Goal: Task Accomplishment & Management: Manage account settings

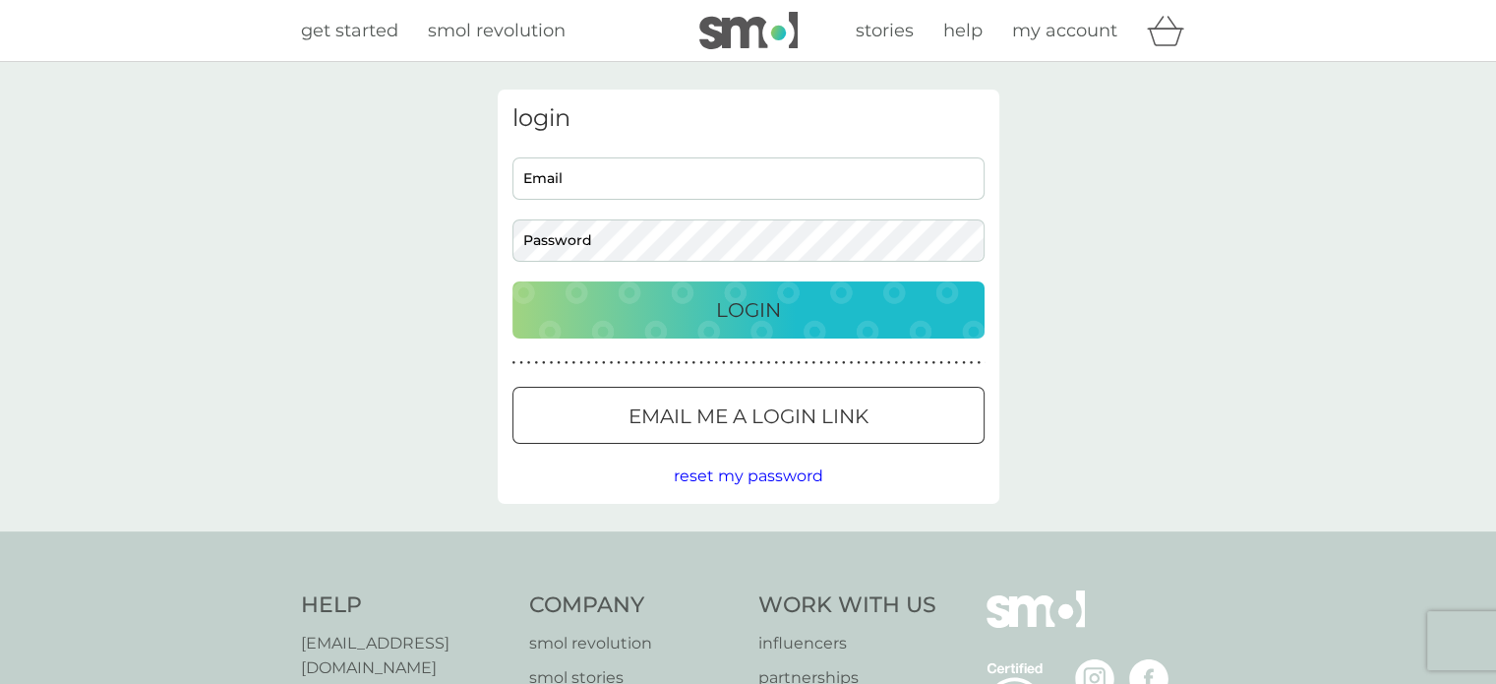
type input "[PERSON_NAME][EMAIL_ADDRESS][PERSON_NAME][DOMAIN_NAME]"
click at [751, 303] on p "Login" at bounding box center [748, 309] width 65 height 31
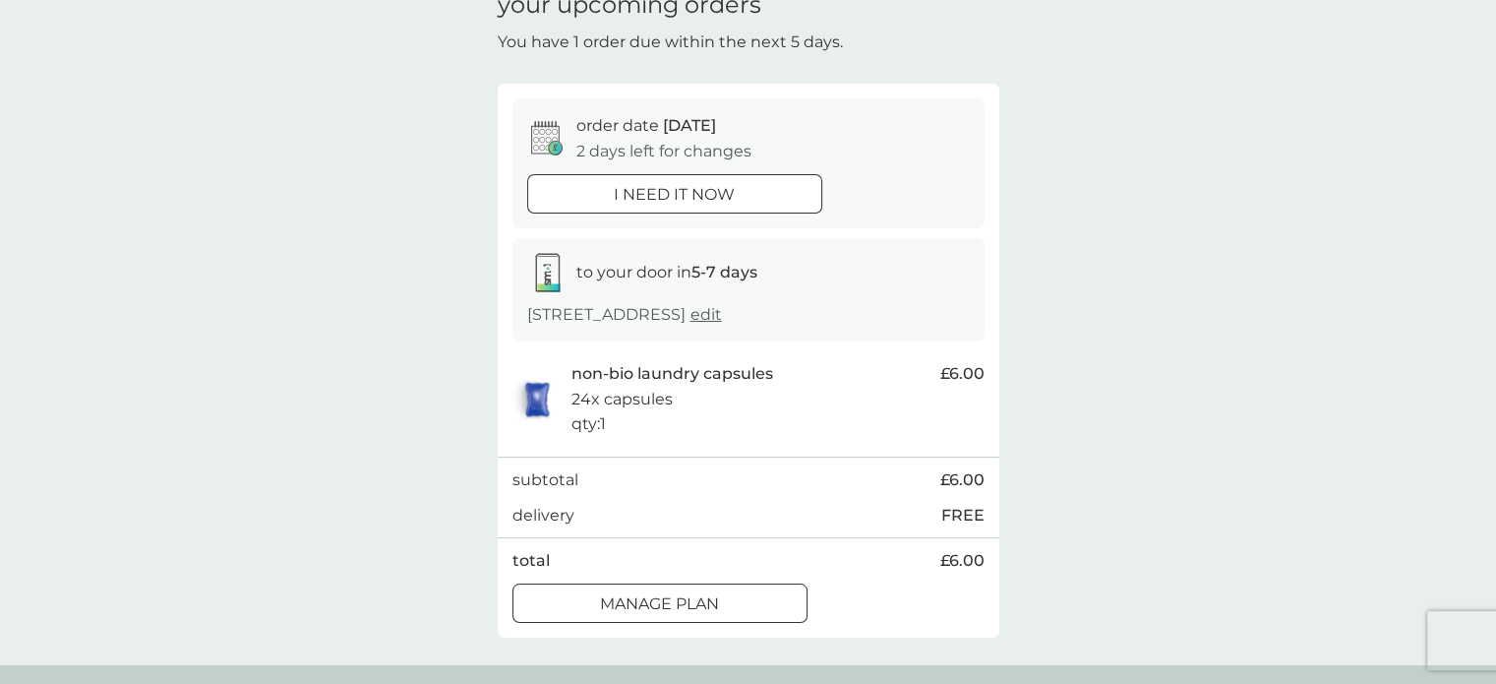
scroll to position [173, 0]
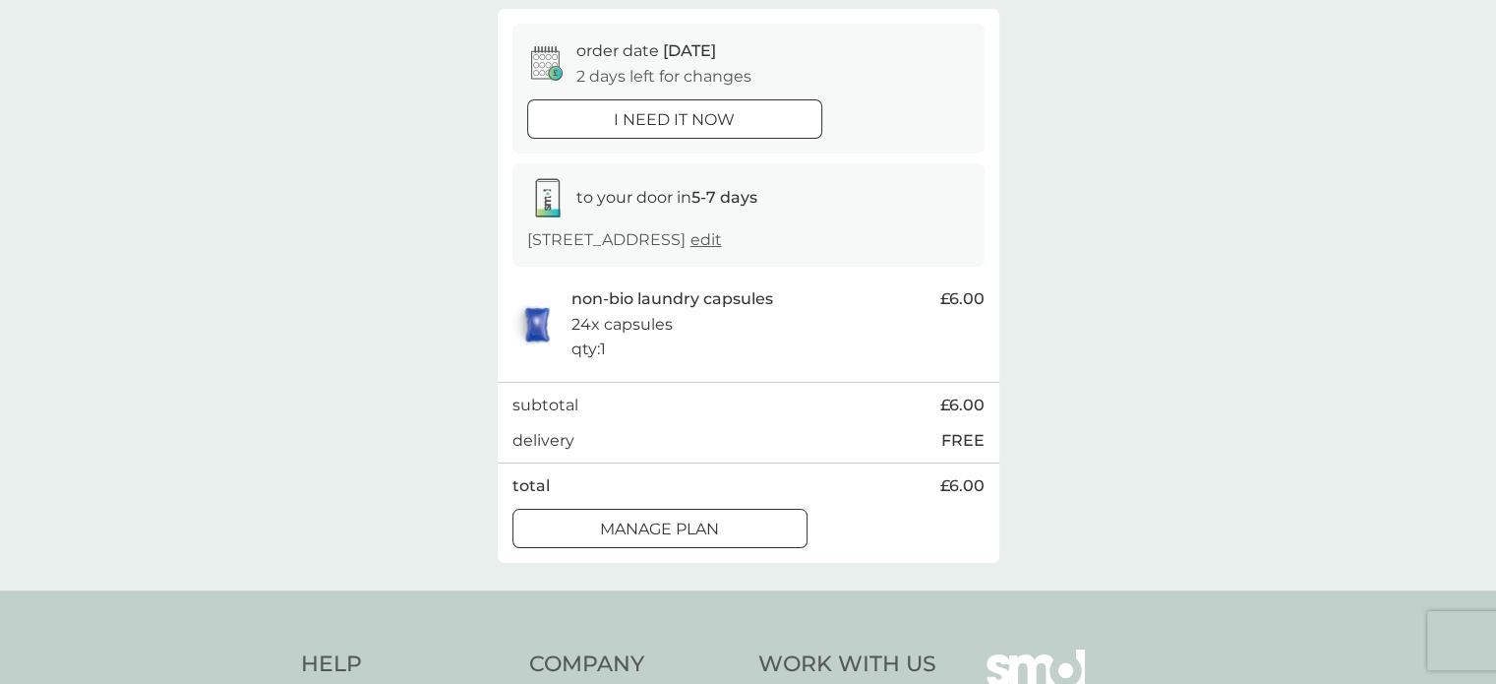
click at [706, 517] on p "Manage plan" at bounding box center [659, 529] width 119 height 26
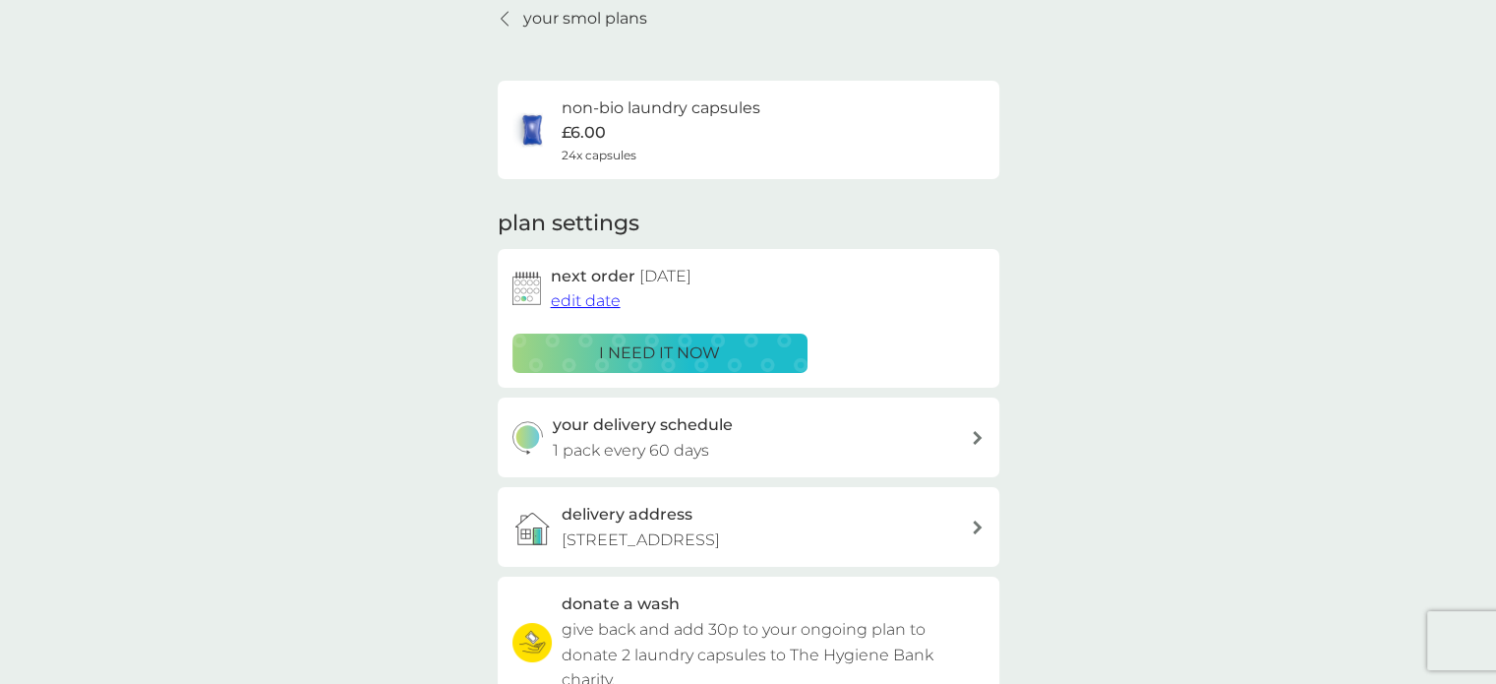
scroll to position [85, 0]
click at [576, 300] on span "edit date" at bounding box center [586, 299] width 70 height 19
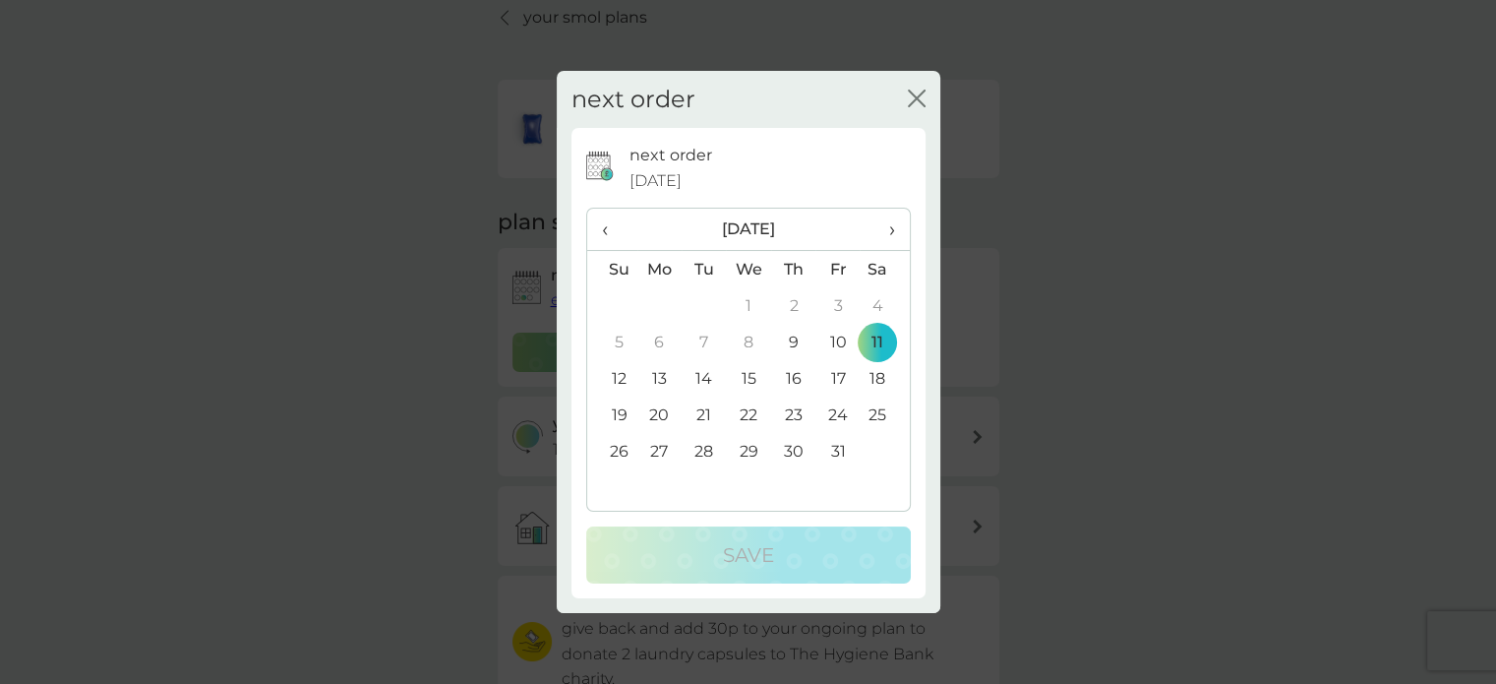
click at [894, 231] on th "›" at bounding box center [884, 230] width 49 height 42
click at [707, 374] on td "11" at bounding box center [704, 378] width 44 height 36
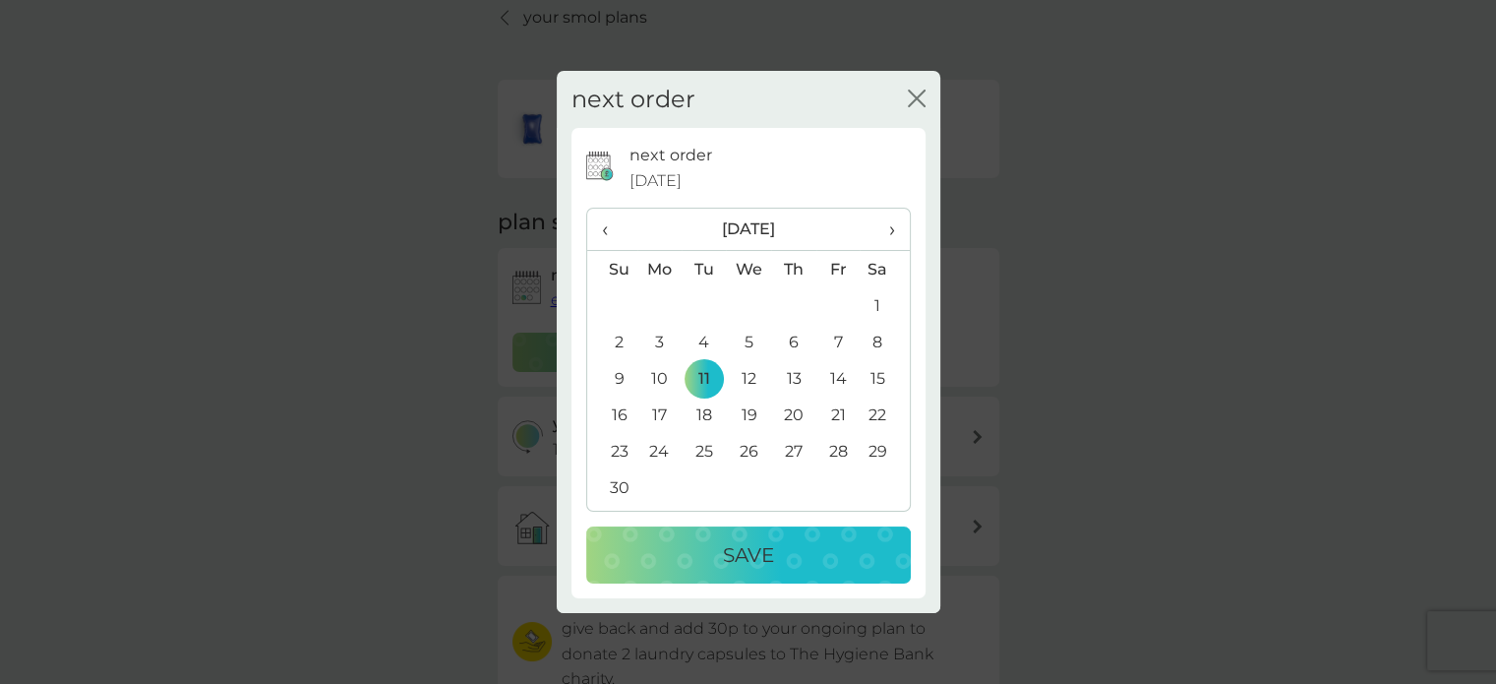
click at [752, 554] on p "Save" at bounding box center [748, 554] width 51 height 31
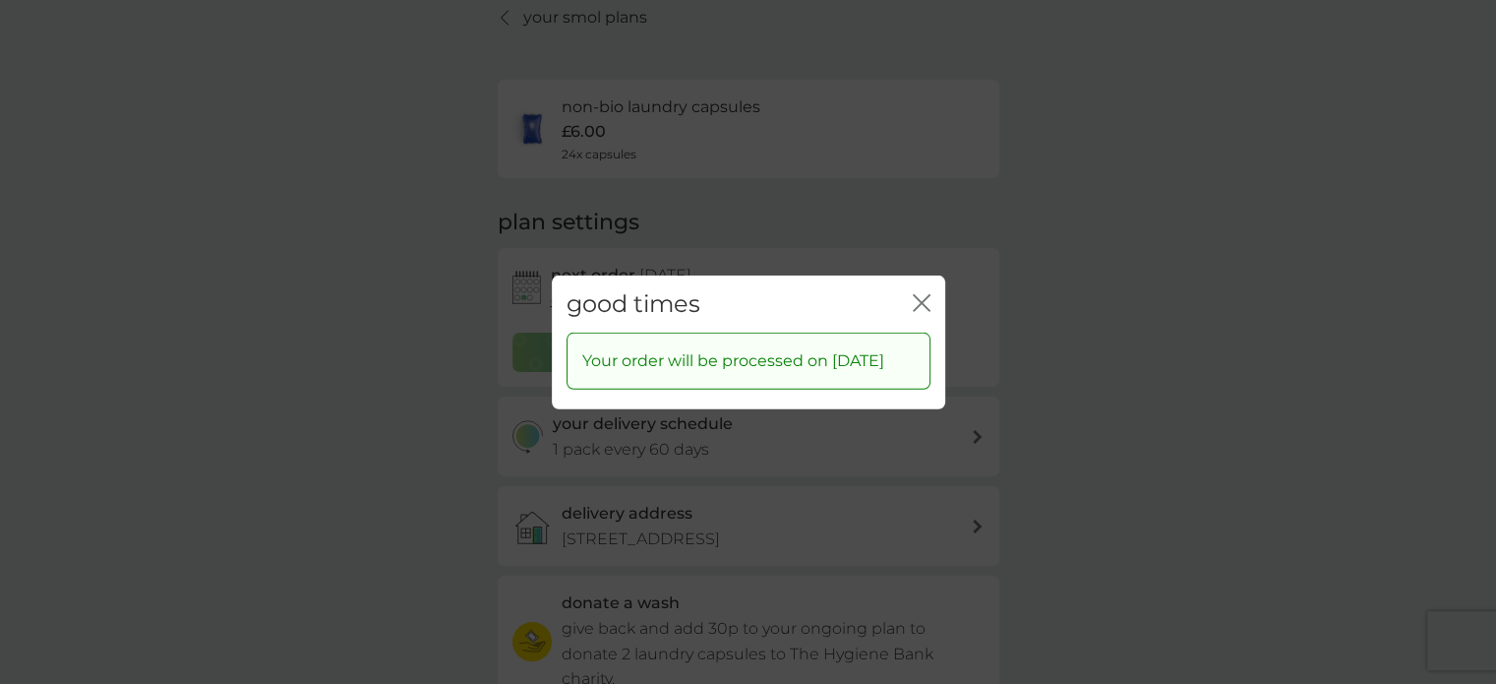
click at [919, 293] on icon "close" at bounding box center [922, 302] width 18 height 18
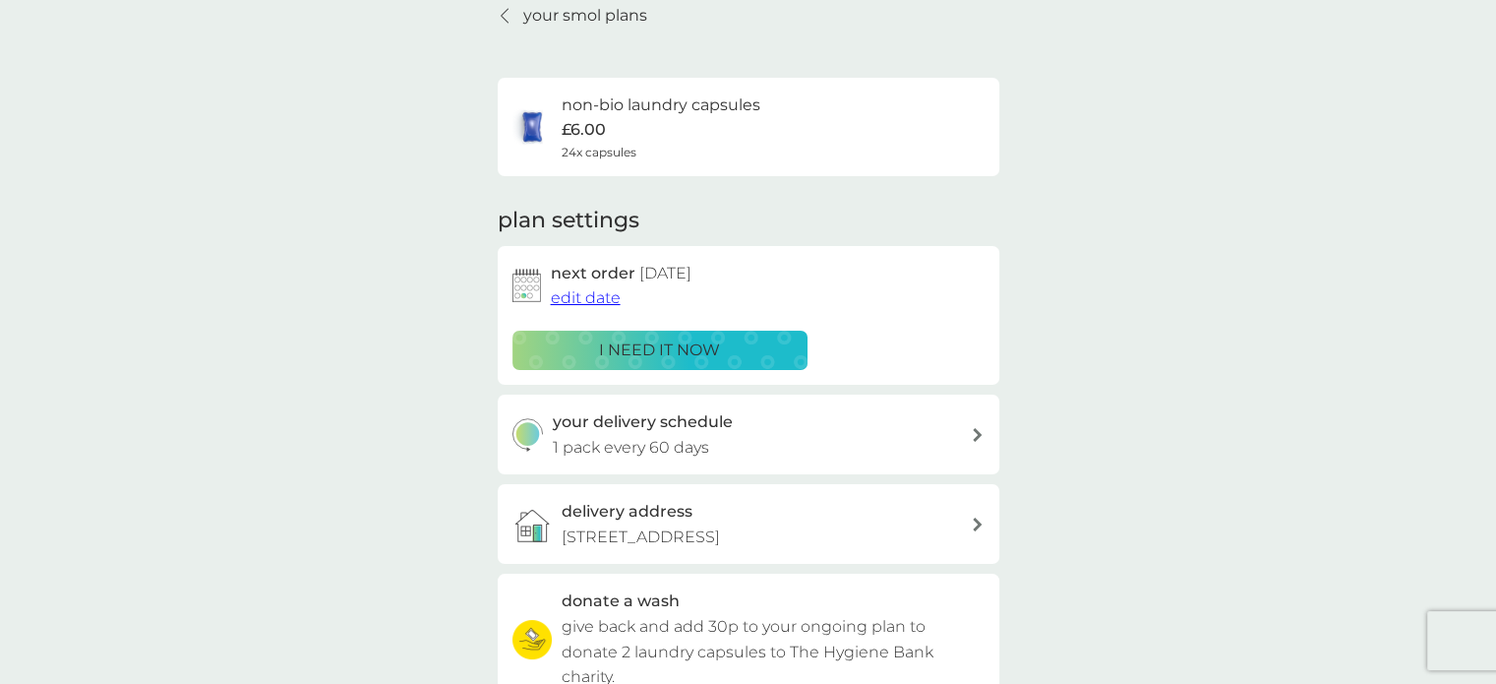
scroll to position [0, 0]
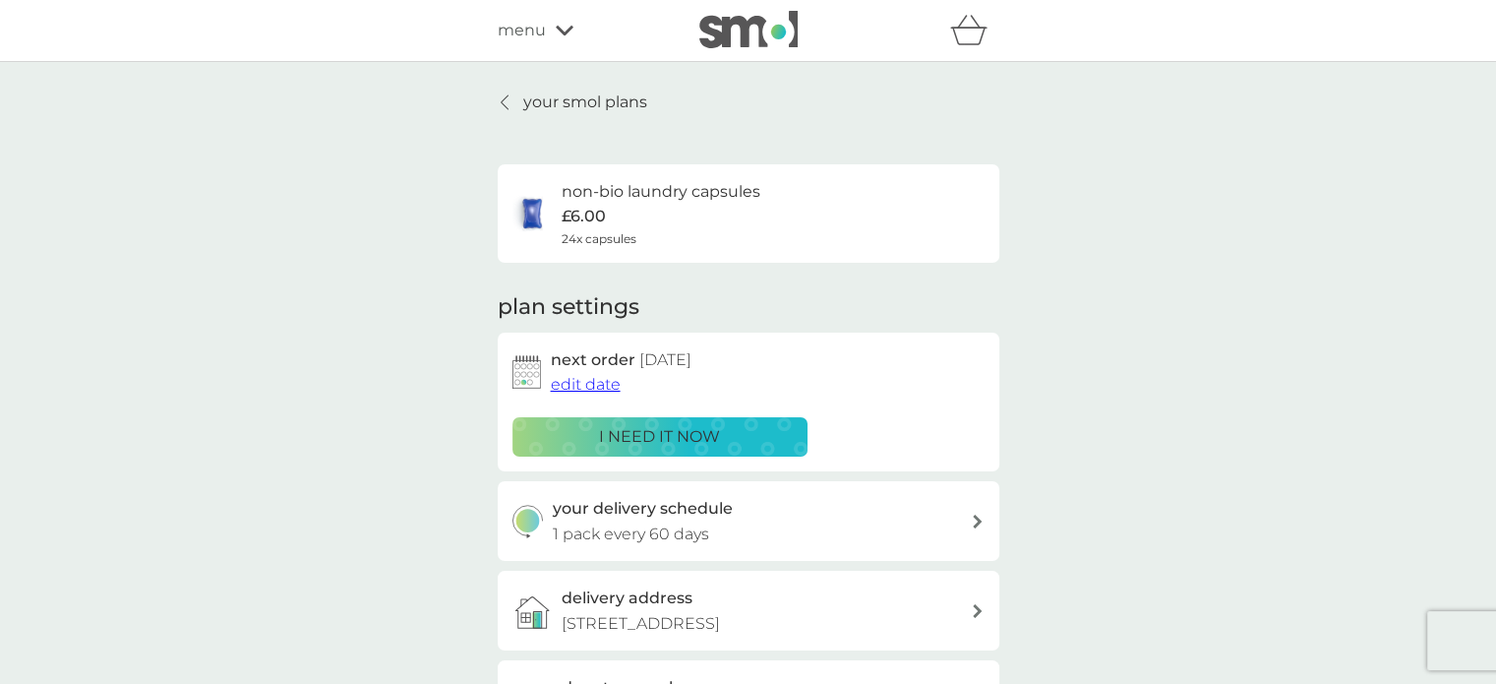
click at [559, 91] on p "your smol plans" at bounding box center [585, 103] width 124 height 26
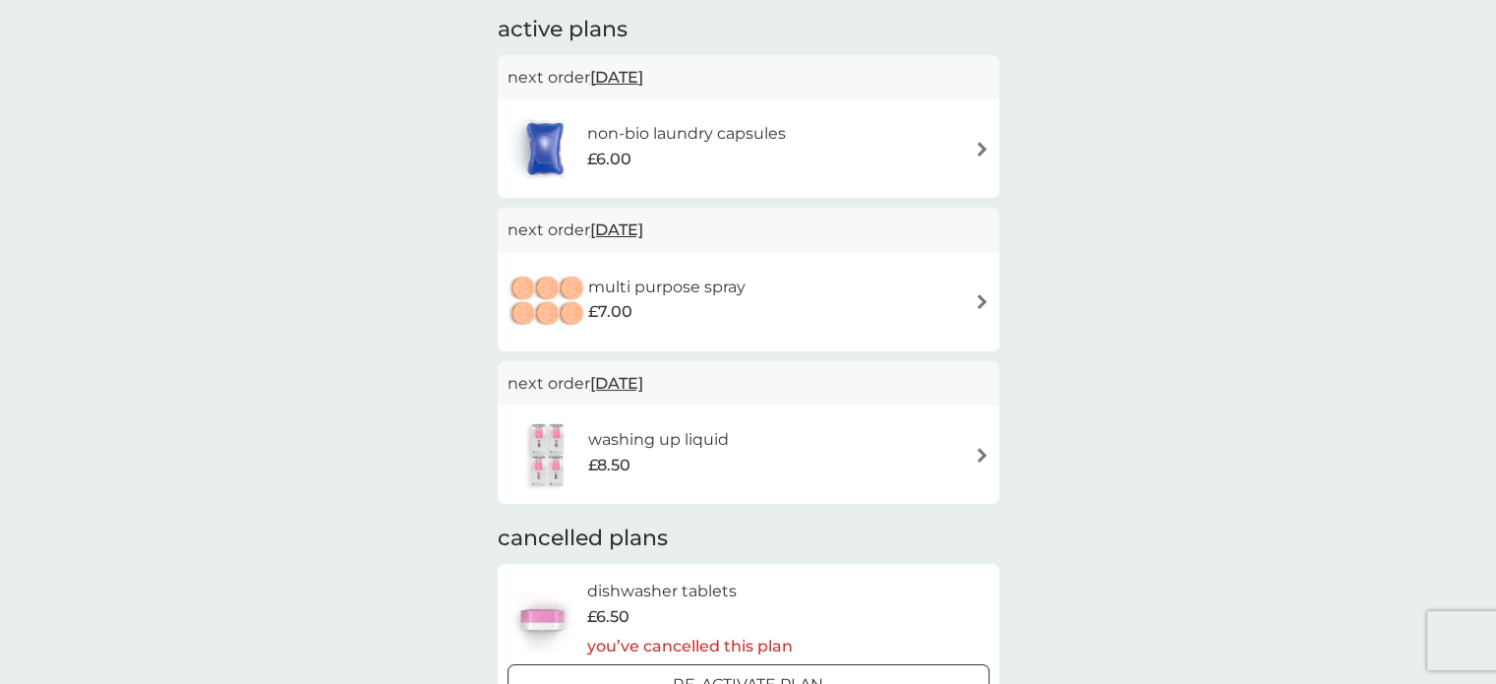
scroll to position [157, 0]
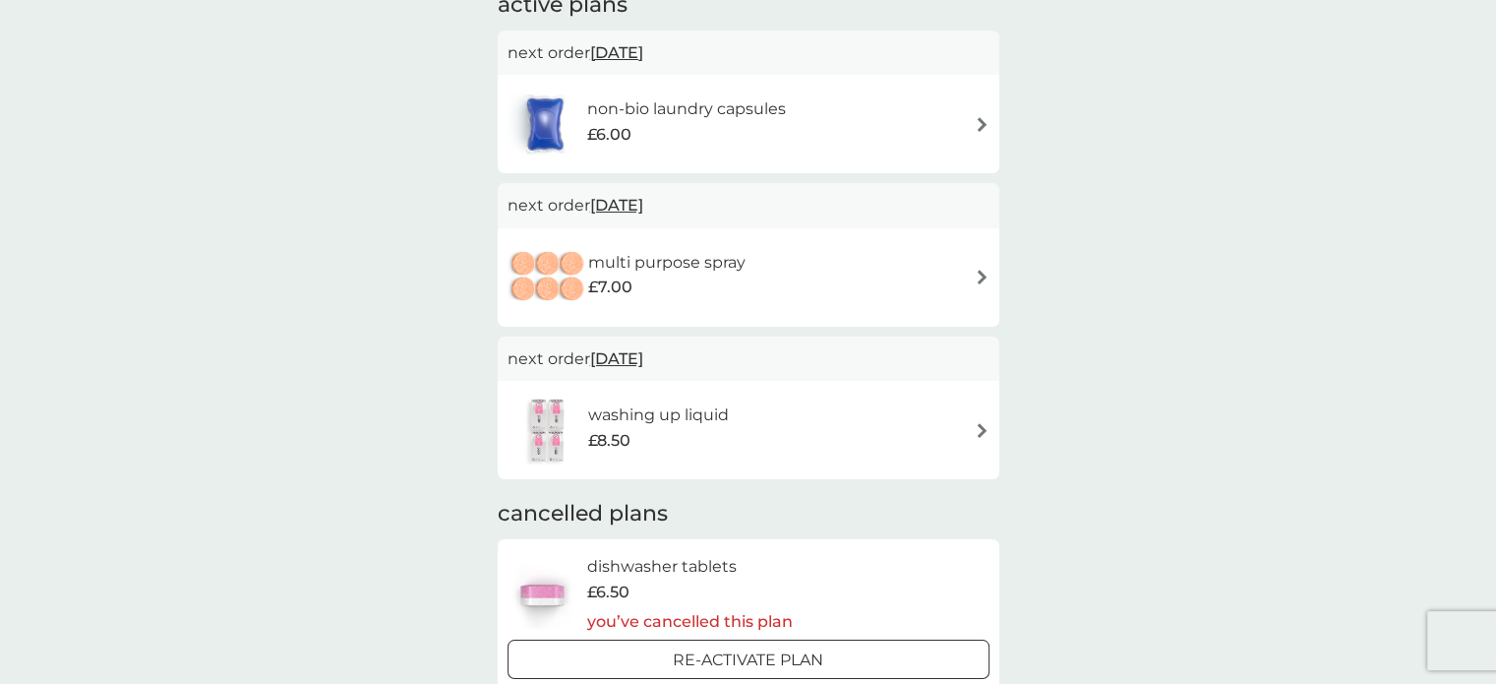
click at [983, 264] on div "multi purpose spray £7.00" at bounding box center [749, 277] width 482 height 69
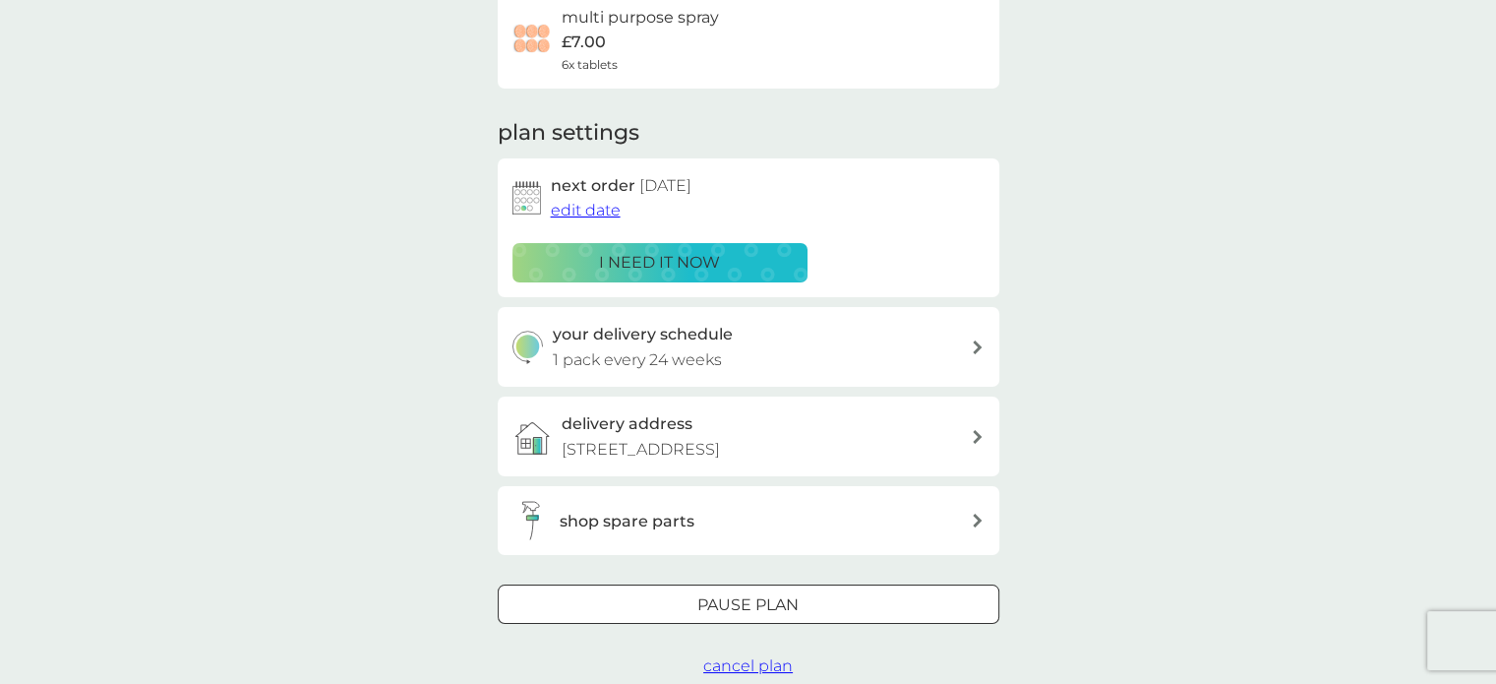
scroll to position [173, 0]
click at [804, 612] on div "Pause plan" at bounding box center [749, 606] width 500 height 26
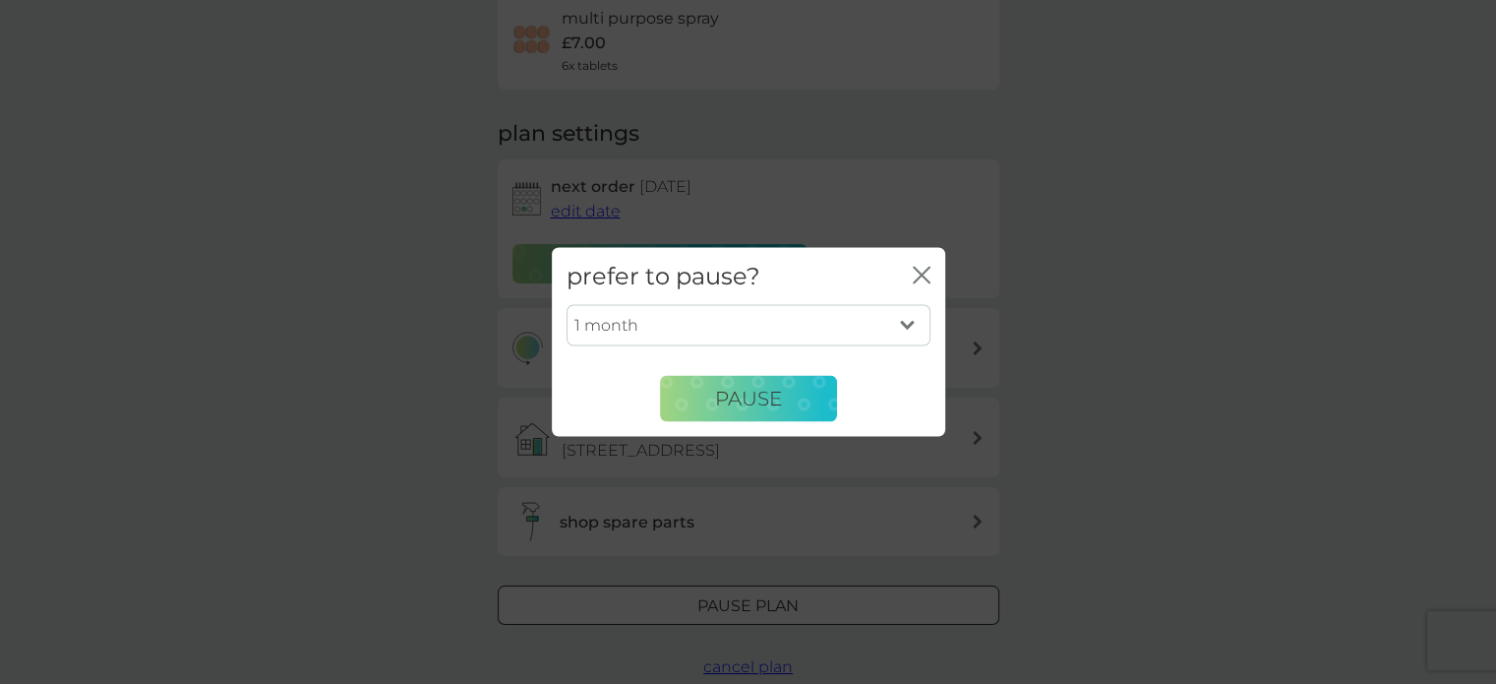
click at [894, 322] on select "1 month 2 months 3 months 4 months 5 months 6 months" at bounding box center [749, 325] width 364 height 41
select select "6"
click at [567, 305] on select "1 month 2 months 3 months 4 months 5 months 6 months" at bounding box center [749, 325] width 364 height 41
click at [744, 407] on span "Pause" at bounding box center [748, 399] width 67 height 24
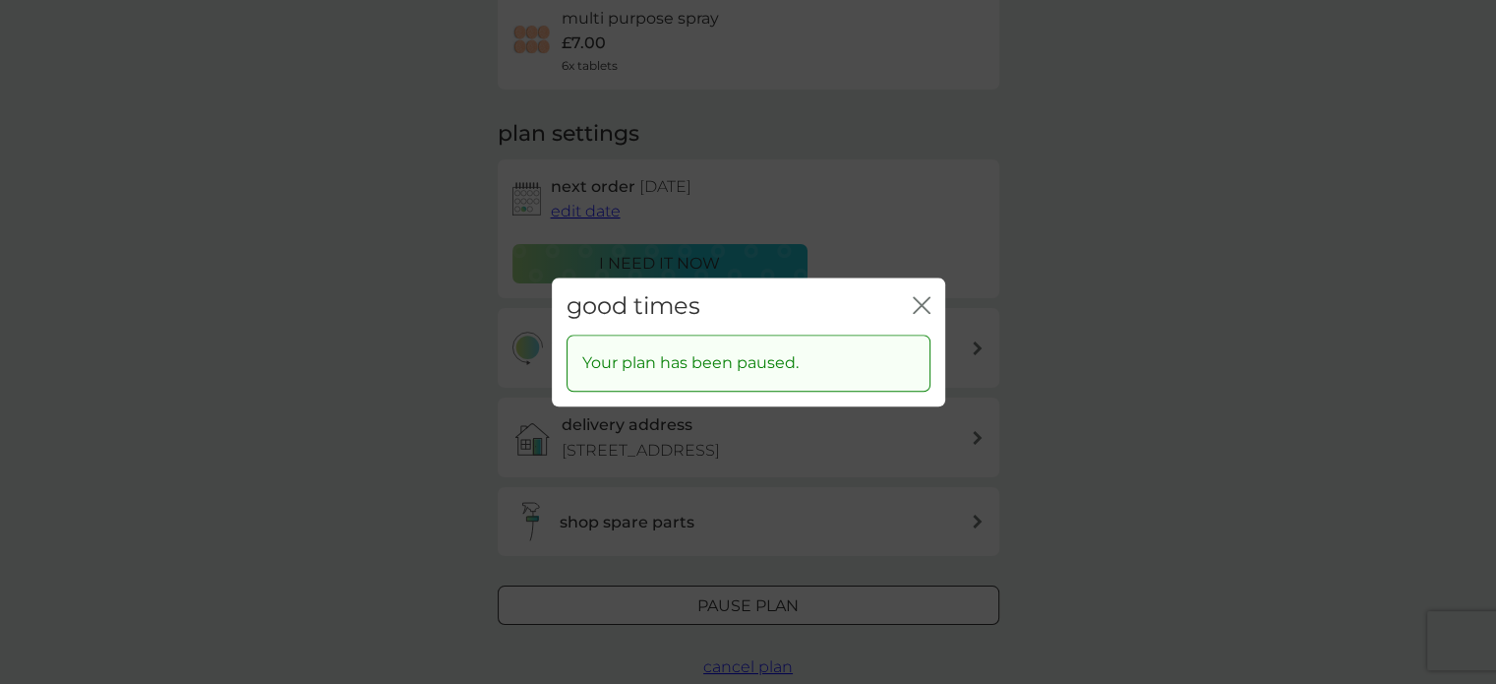
click at [923, 302] on icon "close" at bounding box center [926, 305] width 8 height 16
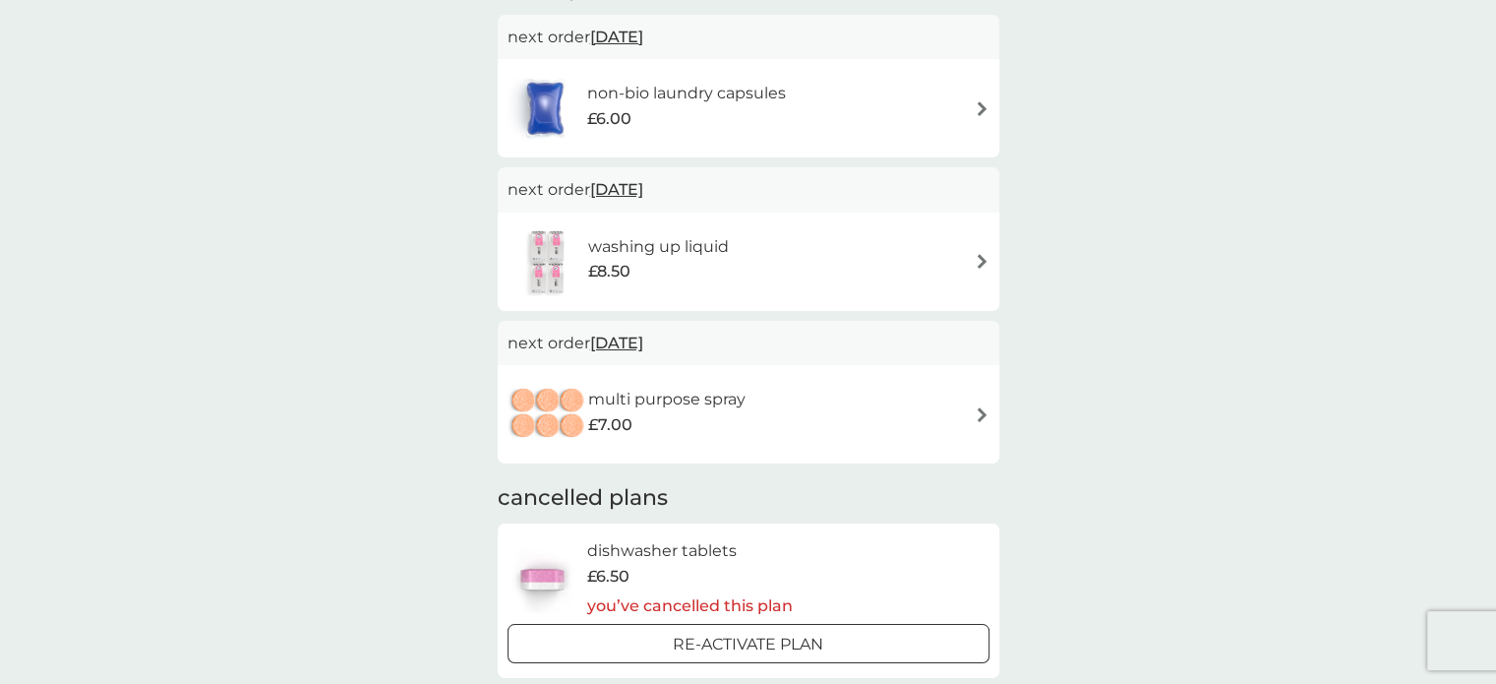
scroll to position [157, 0]
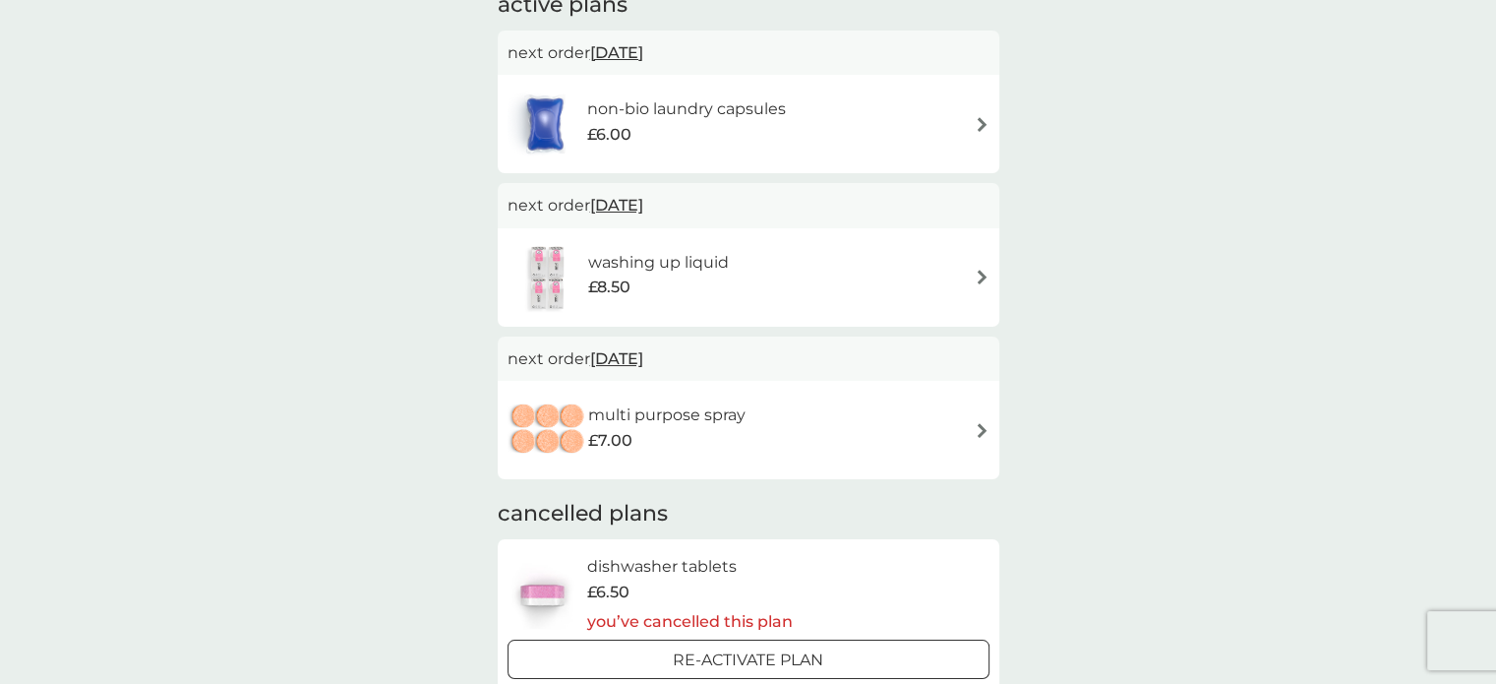
click at [746, 281] on div "washing up liquid £8.50" at bounding box center [668, 277] width 160 height 55
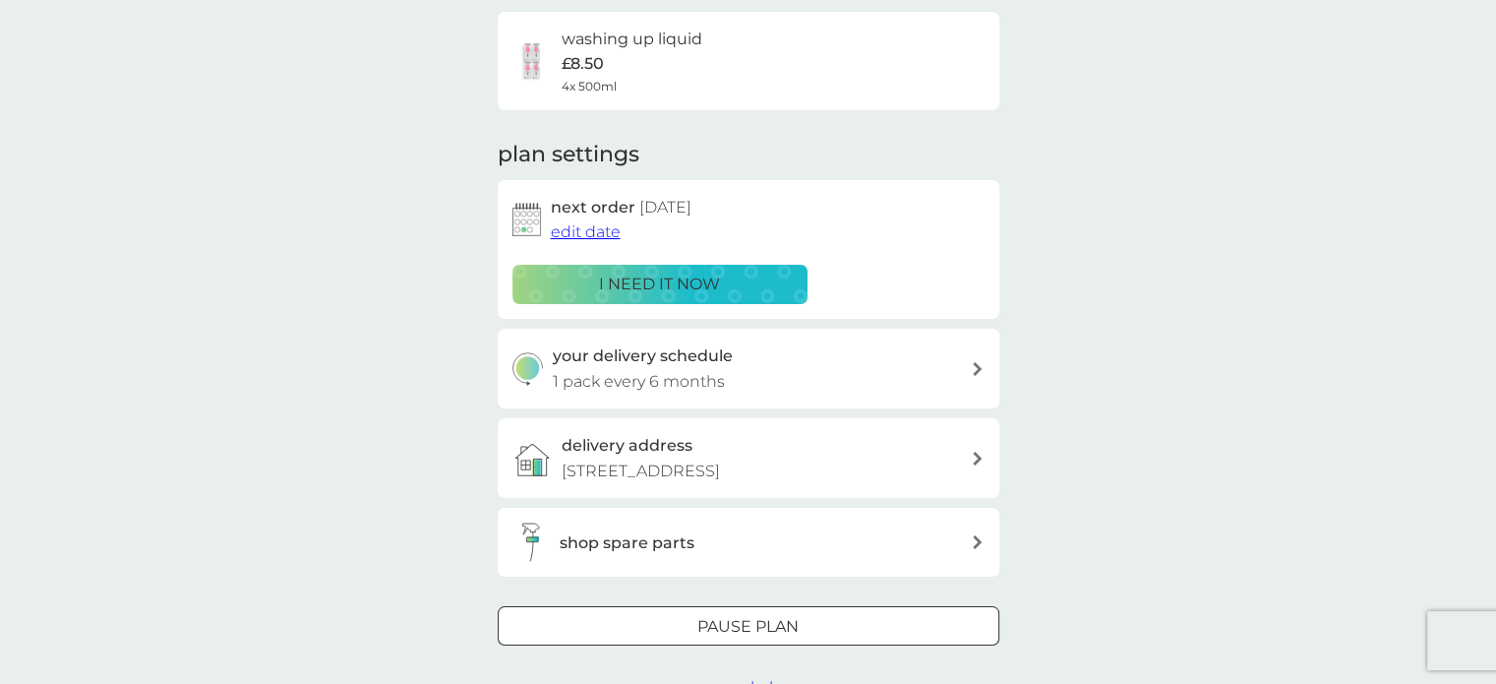
scroll to position [158, 0]
